Goal: Participate in discussion

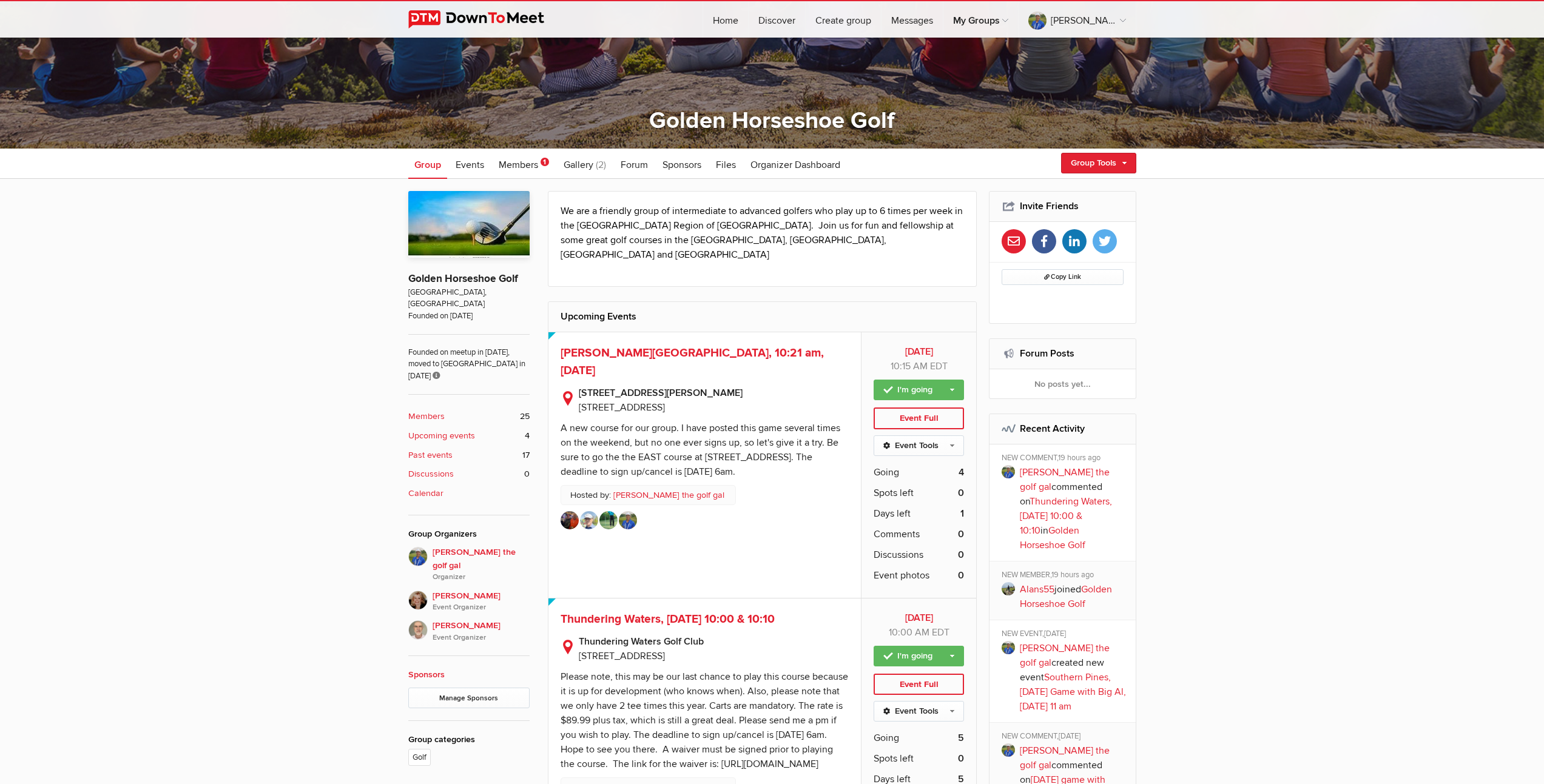
scroll to position [333, 0]
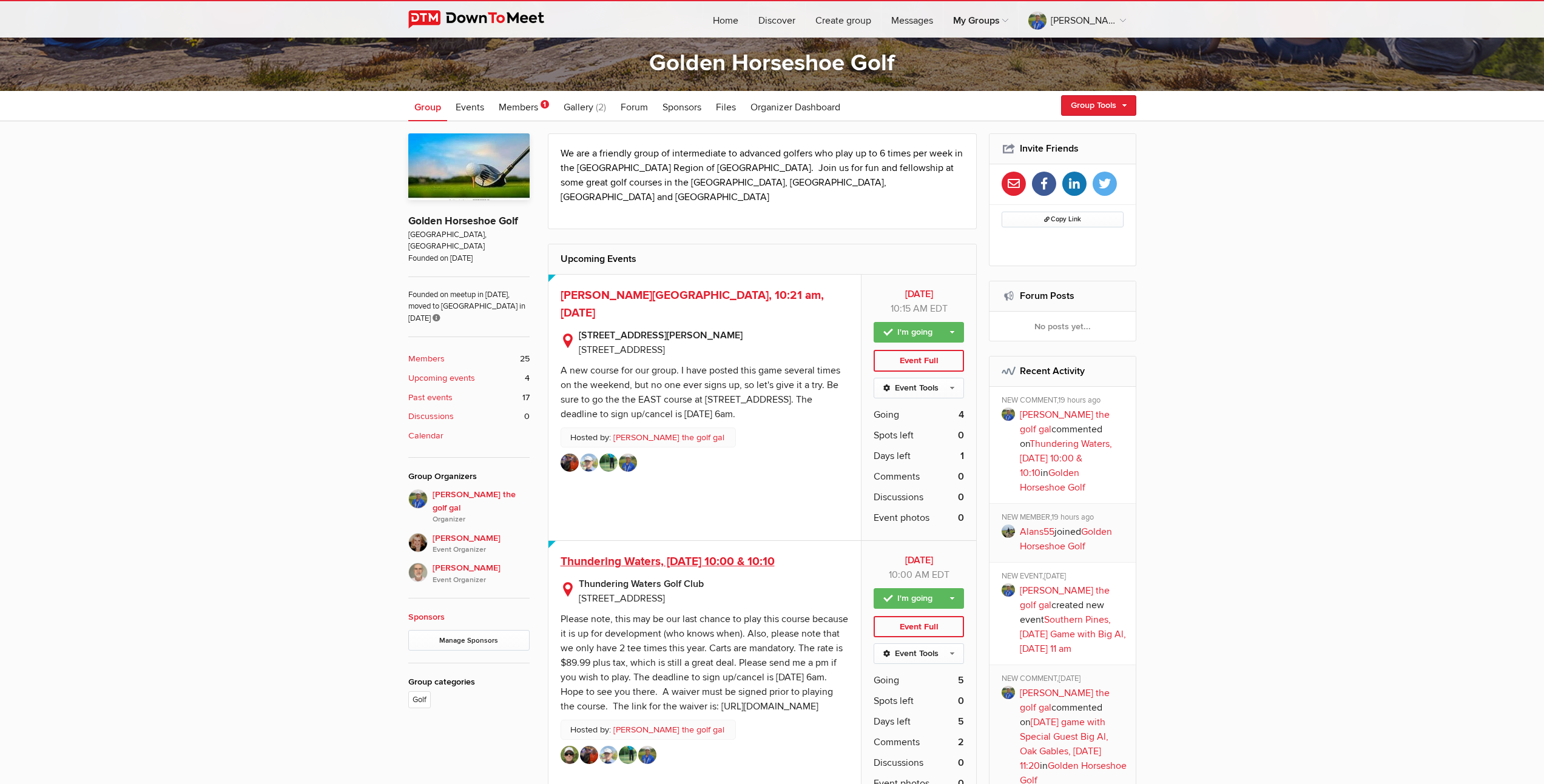
click at [650, 555] on span "Thundering Waters, [DATE] 10:00 & 10:10" at bounding box center [668, 562] width 214 height 14
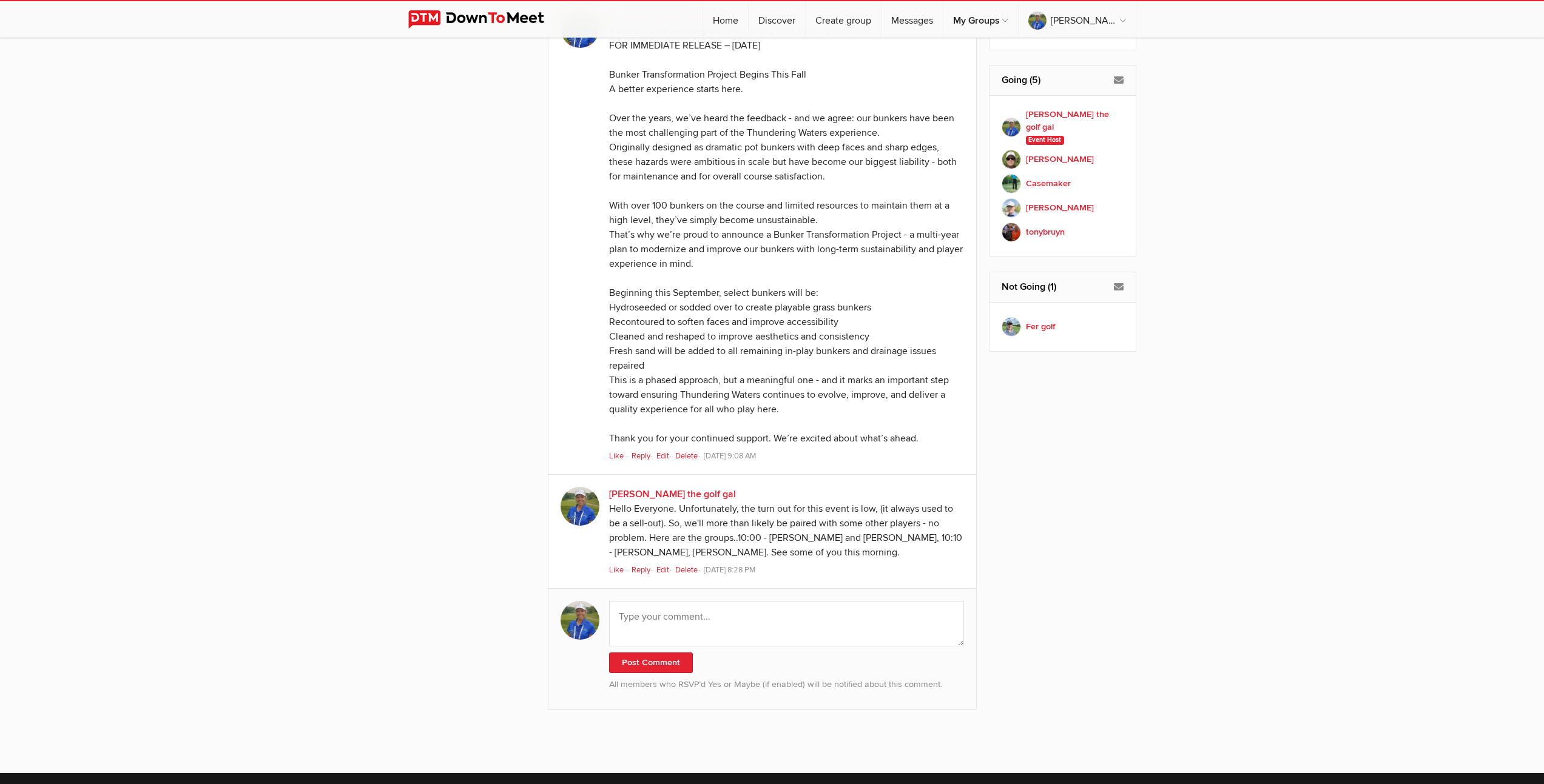
scroll to position [1167, 0]
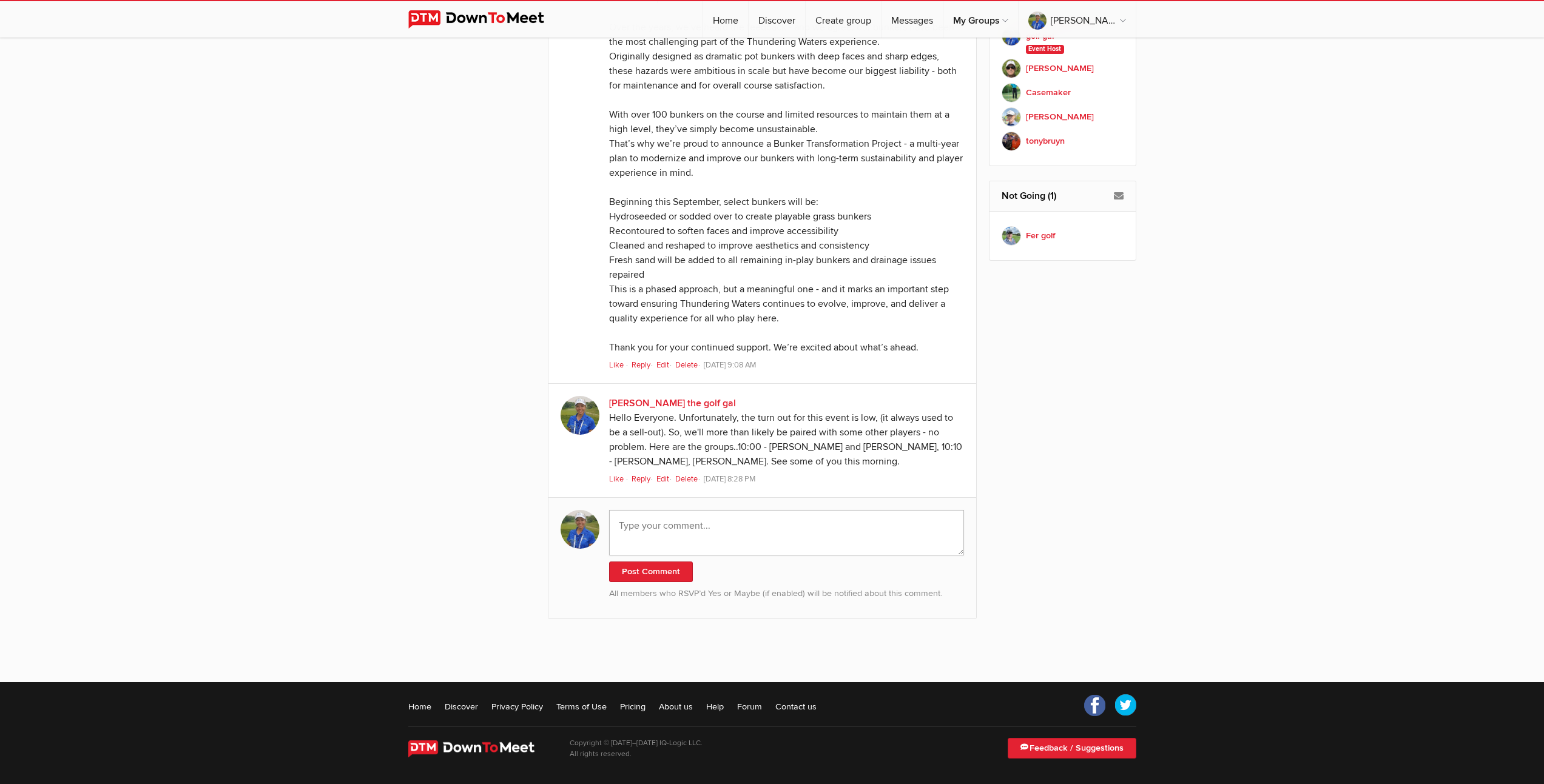
click at [704, 533] on textarea at bounding box center [787, 533] width 355 height 45
paste textarea "I would be remiss if I didn't let you know about this. I don't think anyone wou…"
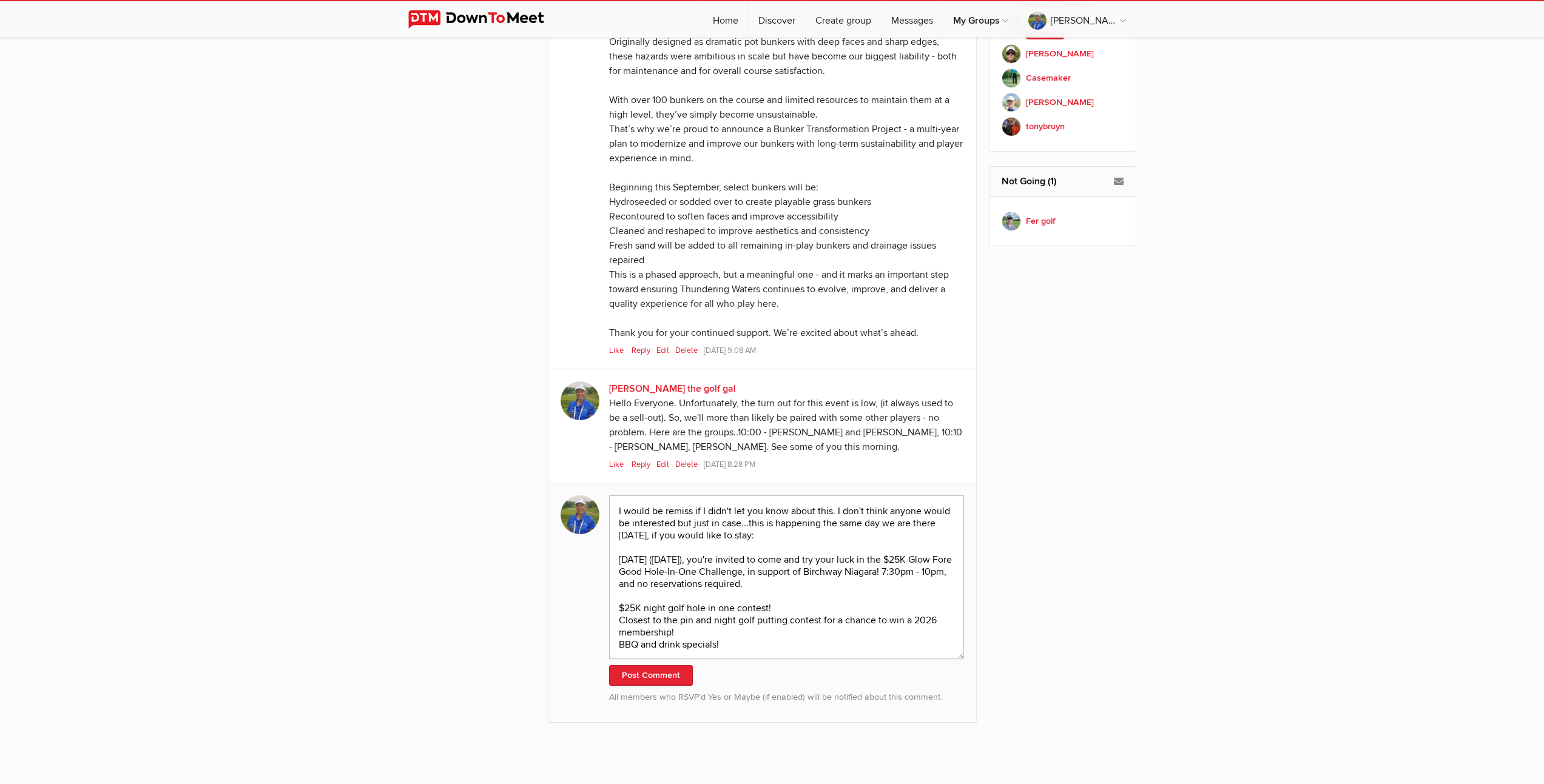
scroll to position [1, 0]
type textarea "I would be remiss if I didn't let you know about this. I don't think anyone wou…"
click at [667, 686] on button "Post Comment" at bounding box center [651, 676] width 84 height 21
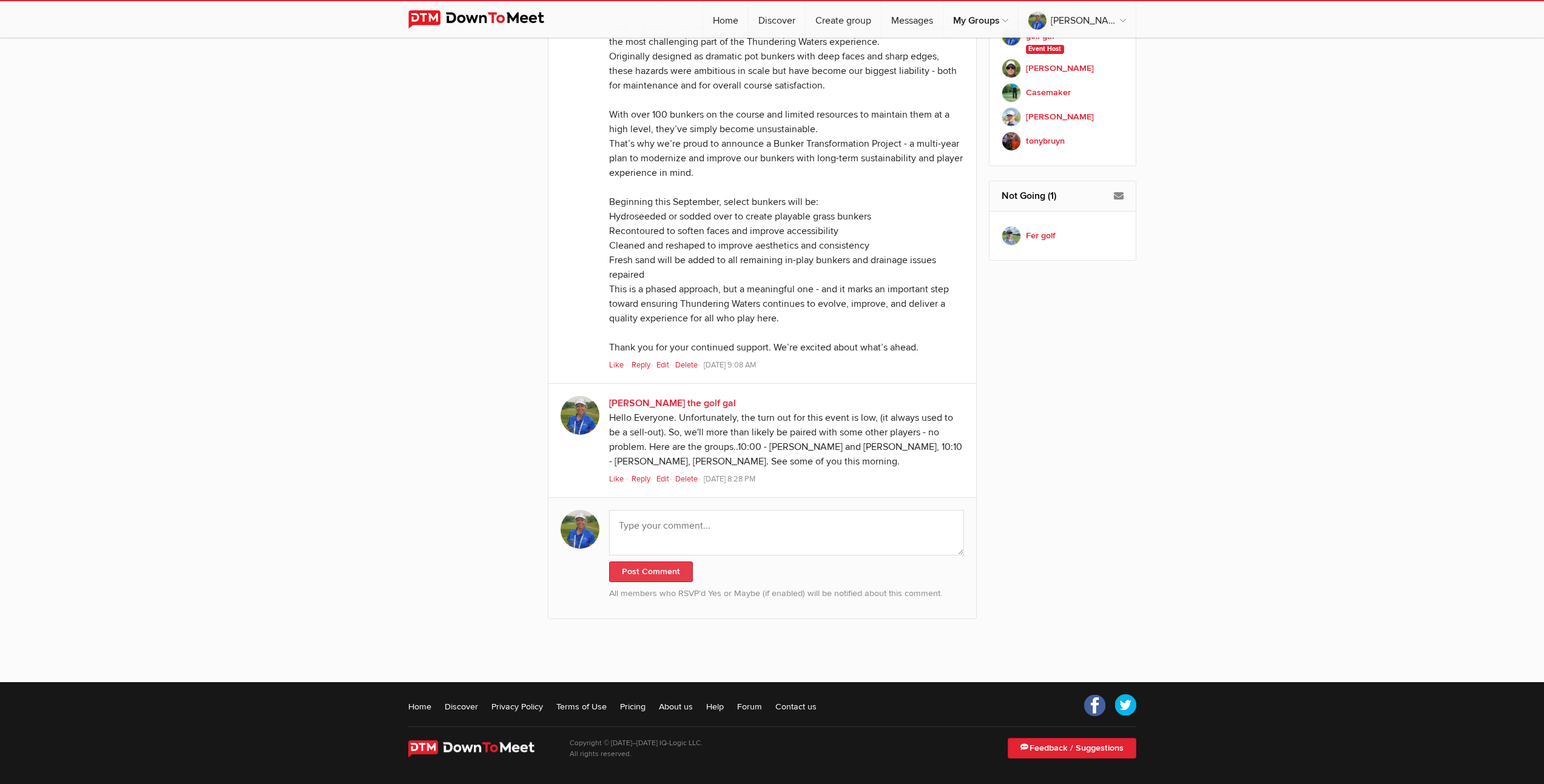
scroll to position [1398, 0]
